Goal: Navigation & Orientation: Go to known website

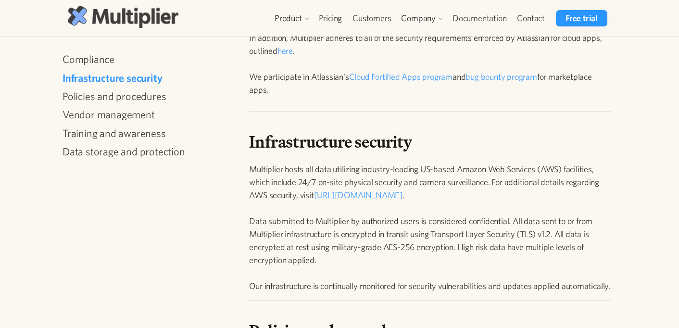
click at [134, 11] on img at bounding box center [123, 17] width 111 height 22
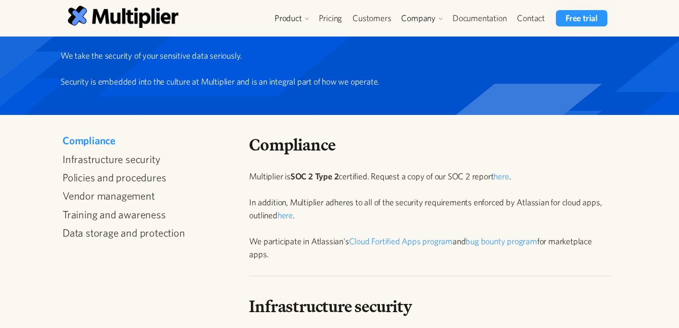
scroll to position [103, 0]
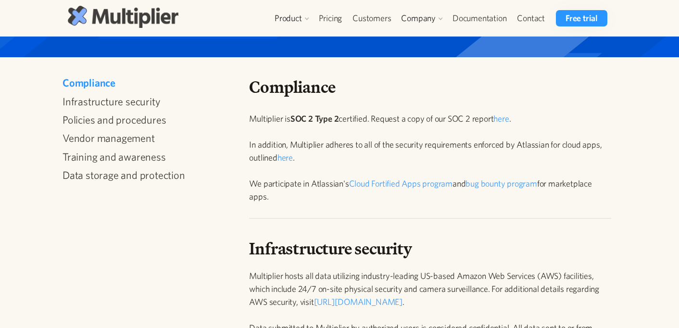
click at [106, 12] on img at bounding box center [123, 17] width 111 height 22
